Goal: Find specific page/section: Find specific page/section

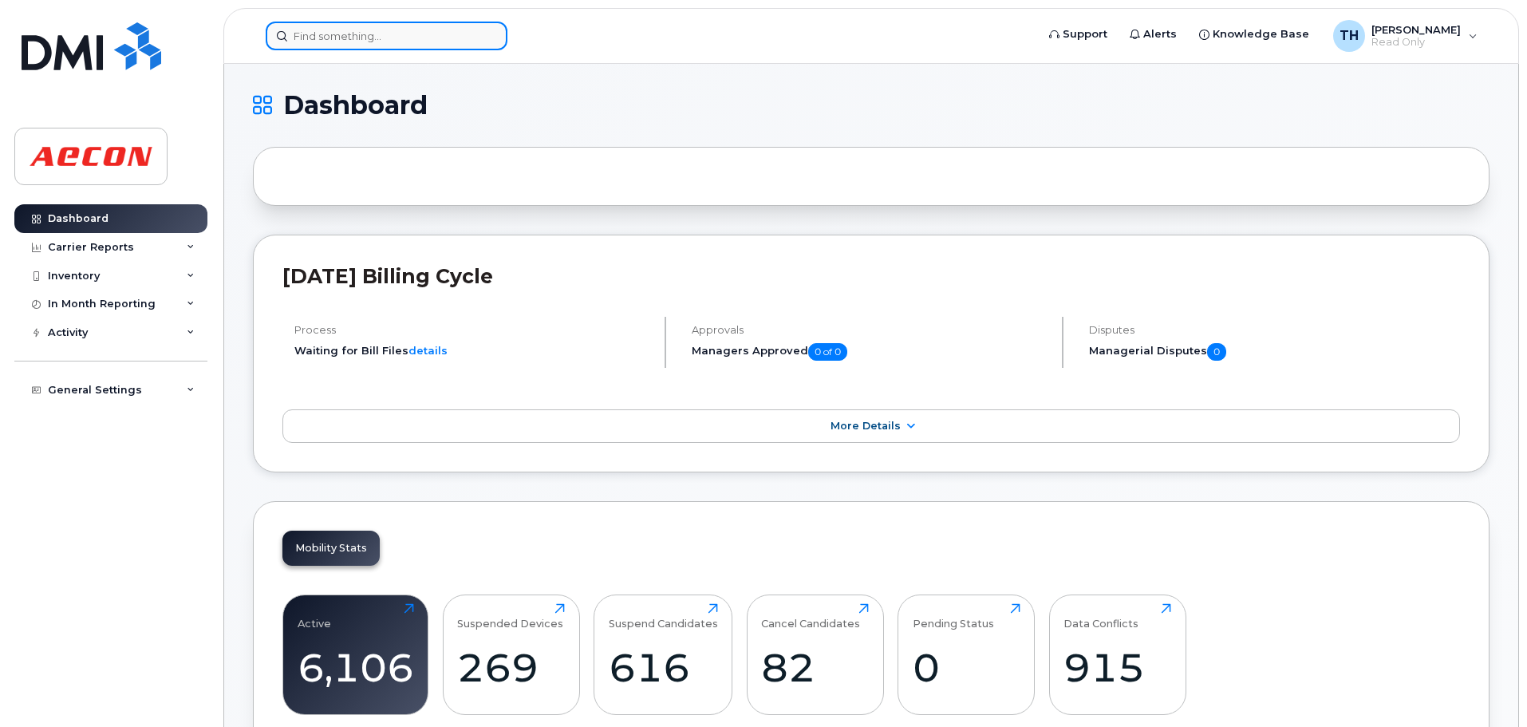
click at [443, 36] on input at bounding box center [387, 36] width 242 height 29
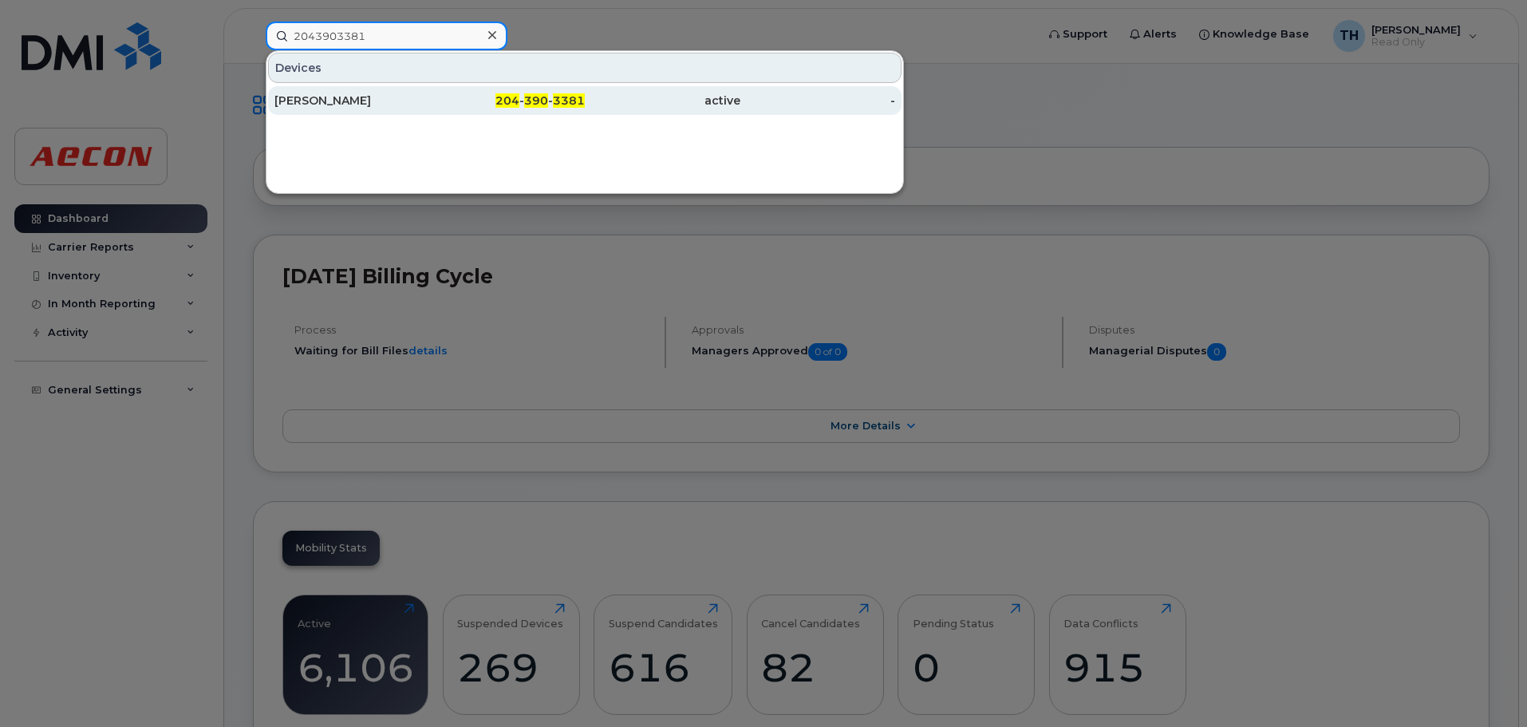
type input "2043903381"
drag, startPoint x: 368, startPoint y: 103, endPoint x: 429, endPoint y: 101, distance: 60.7
click at [368, 103] on div "[PERSON_NAME]" at bounding box center [353, 101] width 156 height 16
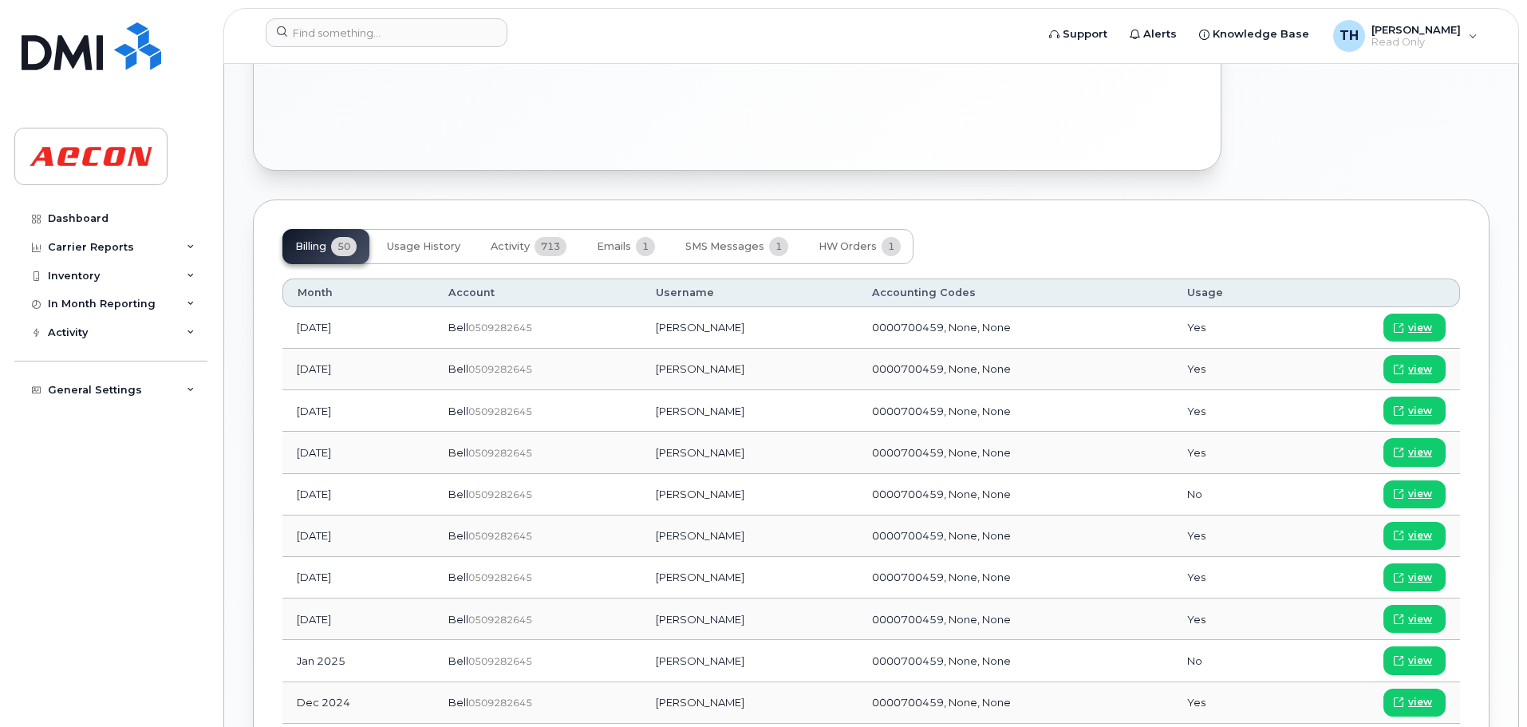
scroll to position [1117, 0]
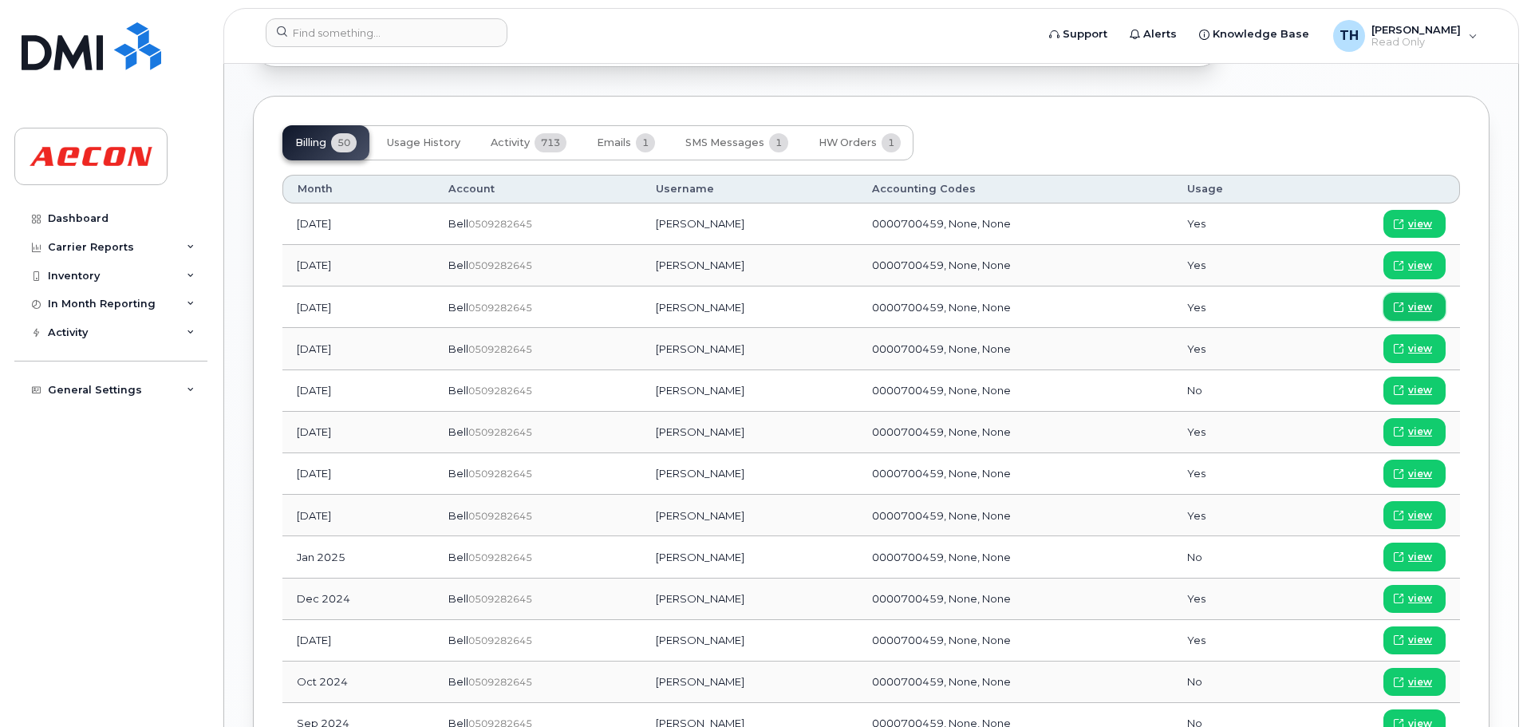
click at [1422, 309] on span "view" at bounding box center [1420, 307] width 24 height 14
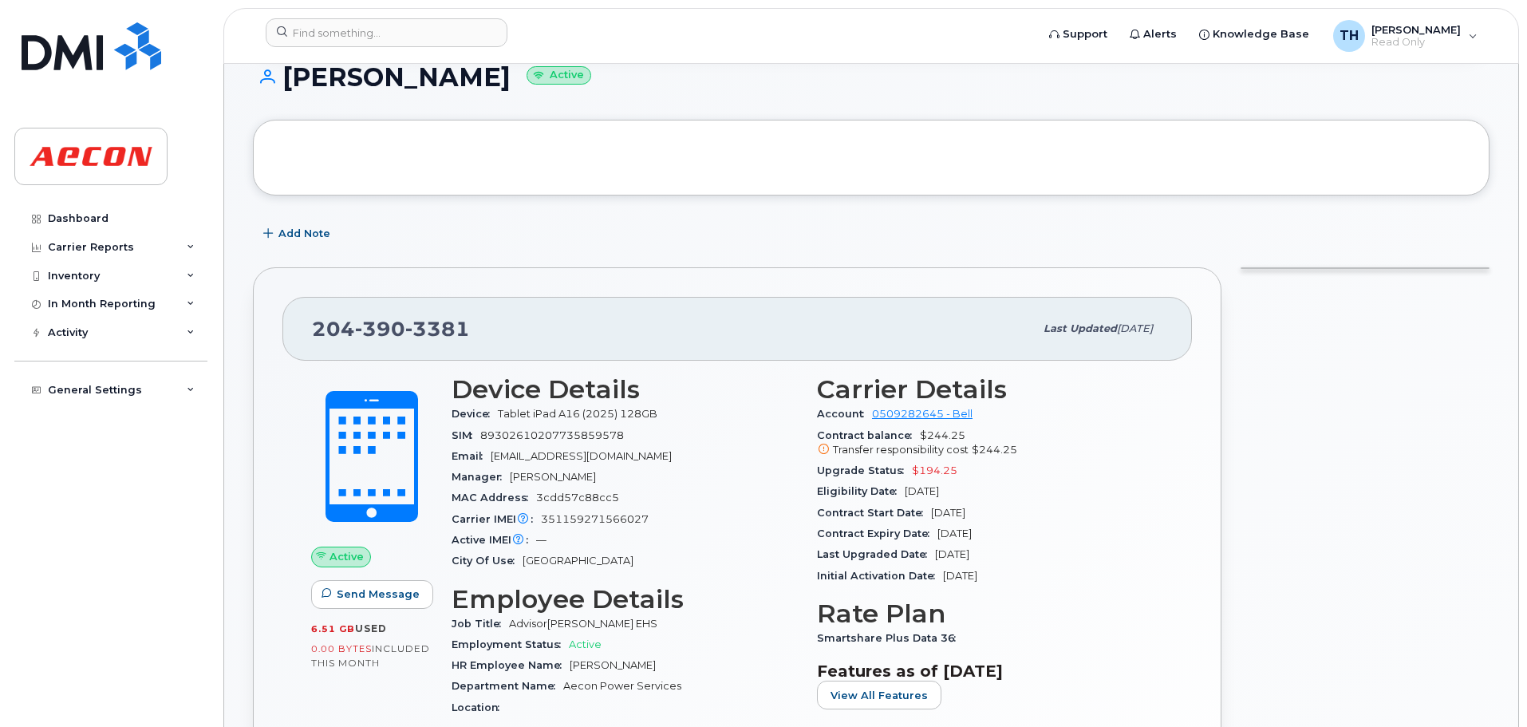
scroll to position [160, 0]
